Goal: Task Accomplishment & Management: Complete application form

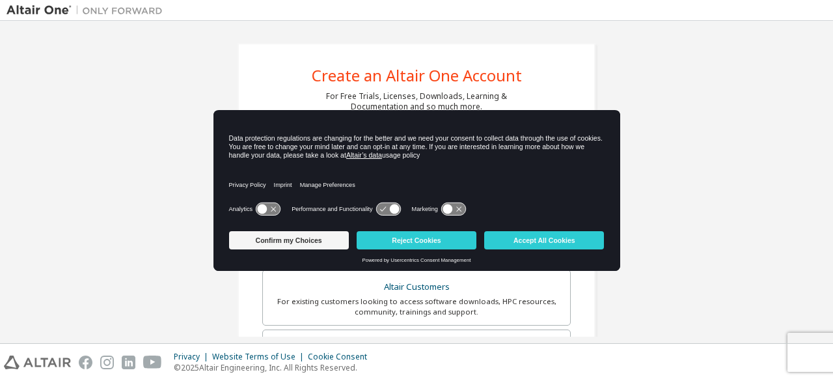
scroll to position [61, 0]
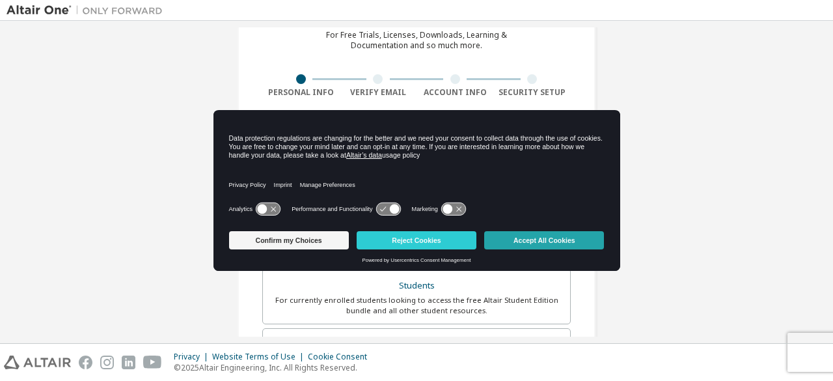
click at [535, 236] on button "Accept All Cookies" at bounding box center [544, 240] width 120 height 18
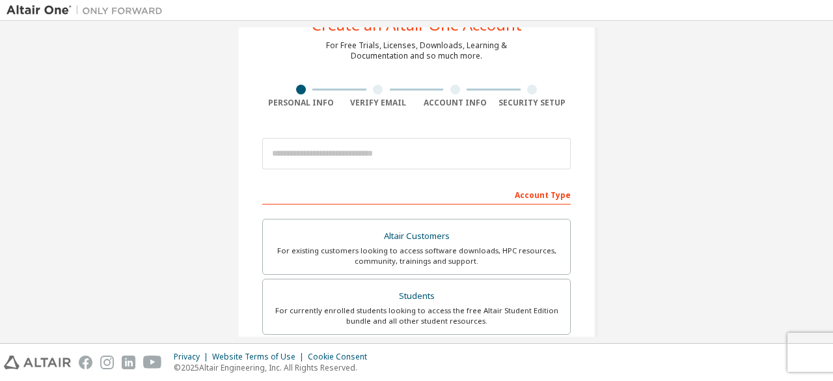
scroll to position [51, 0]
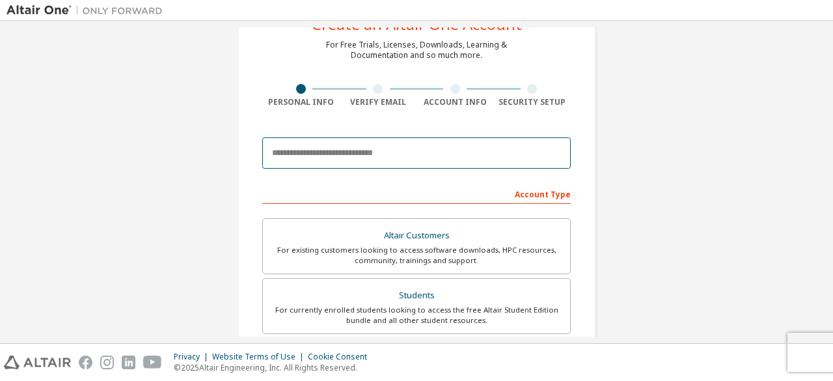
click at [386, 158] on input "email" at bounding box center [416, 152] width 309 height 31
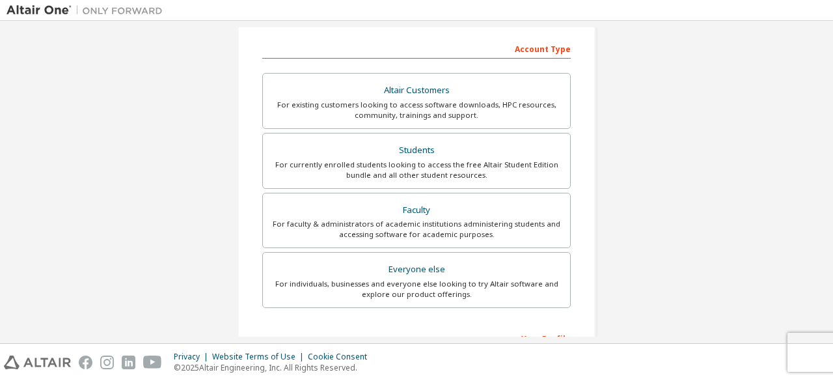
scroll to position [195, 0]
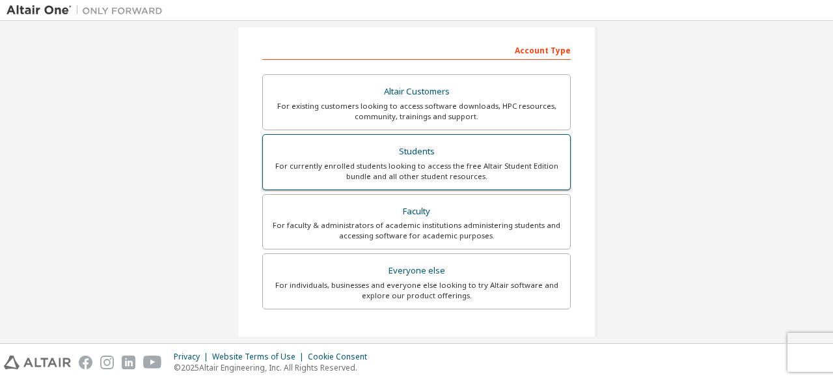
type input "**********"
click at [392, 161] on div "For currently enrolled students looking to access the free Altair Student Editi…" at bounding box center [417, 171] width 292 height 21
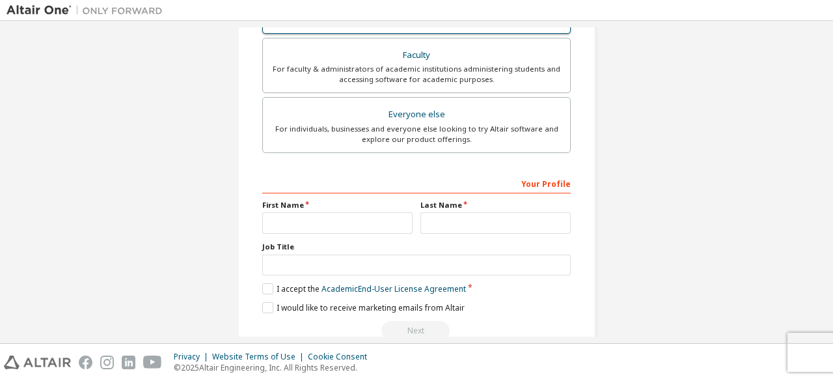
scroll to position [376, 0]
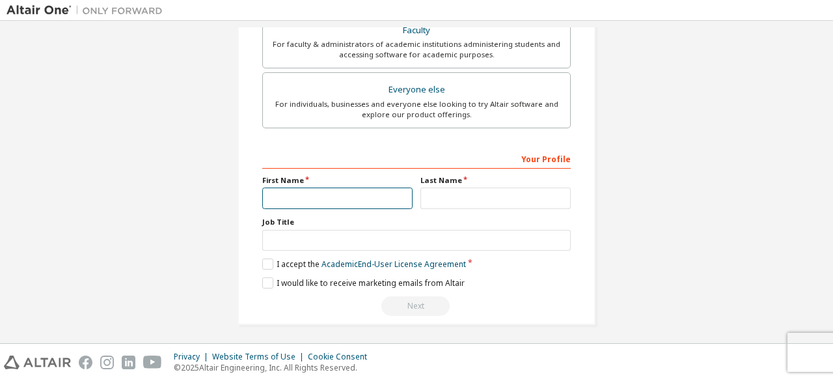
click at [358, 198] on input "text" at bounding box center [337, 198] width 150 height 21
type input "********"
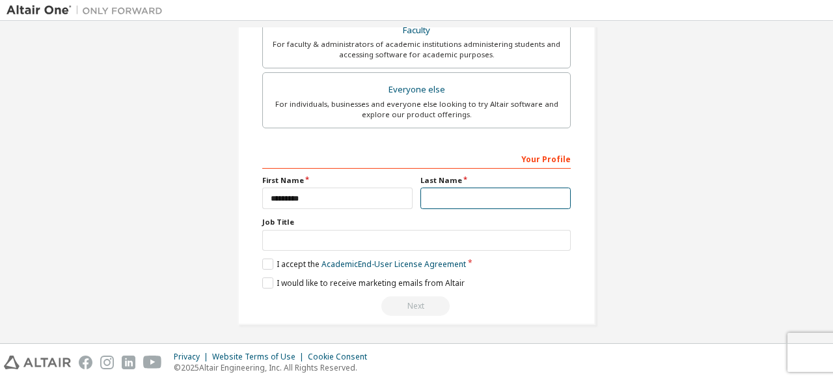
click at [447, 192] on input "text" at bounding box center [496, 198] width 150 height 21
type input "****"
drag, startPoint x: 414, startPoint y: 225, endPoint x: 407, endPoint y: 236, distance: 13.2
click at [407, 236] on div "Job Title" at bounding box center [416, 234] width 309 height 34
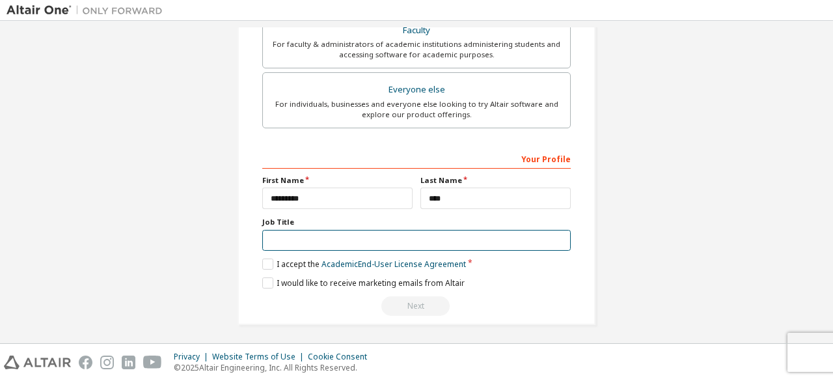
click at [407, 236] on input "text" at bounding box center [416, 240] width 309 height 21
type input "*******"
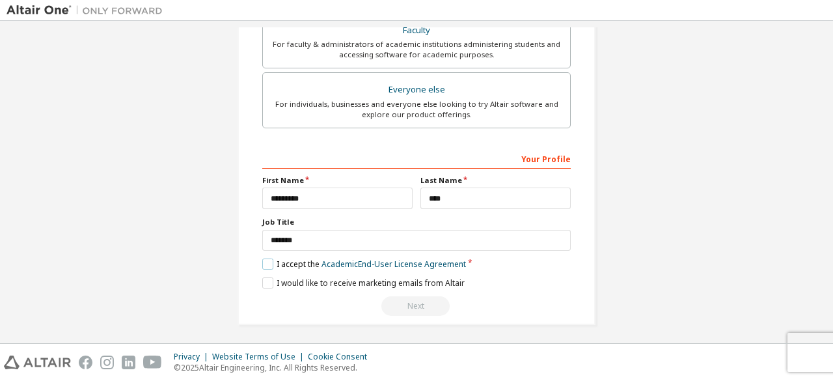
click at [268, 260] on label "I accept the Academic End-User License Agreement" at bounding box center [364, 264] width 204 height 11
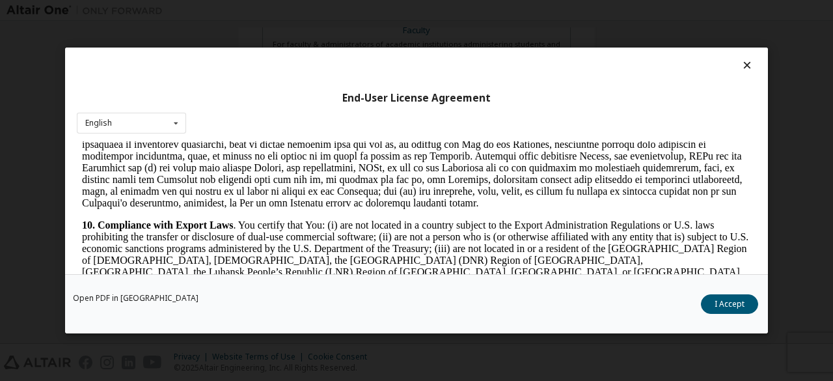
scroll to position [1646, 0]
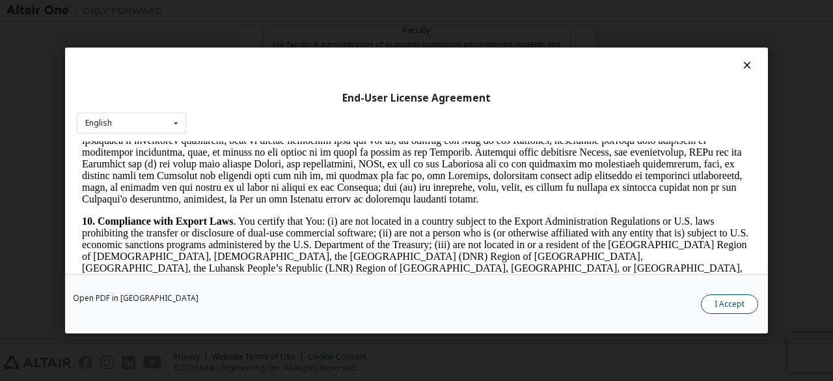
click at [714, 297] on button "I Accept" at bounding box center [729, 304] width 57 height 20
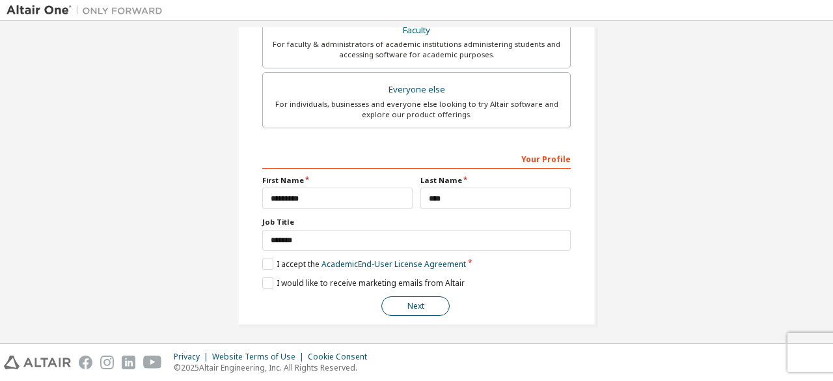
click at [396, 307] on button "Next" at bounding box center [416, 306] width 68 height 20
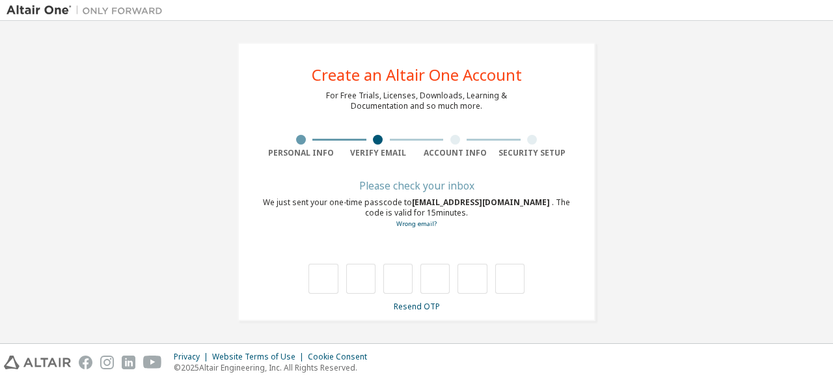
scroll to position [0, 0]
type input "*"
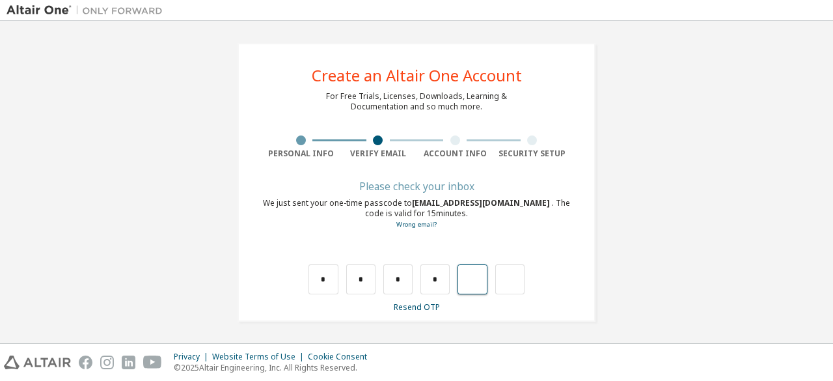
type input "*"
